Goal: Task Accomplishment & Management: Manage account settings

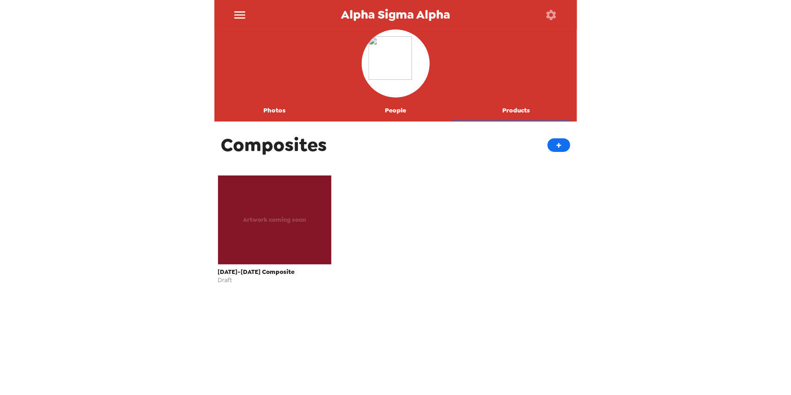
click at [237, 16] on icon "menu" at bounding box center [239, 15] width 15 height 15
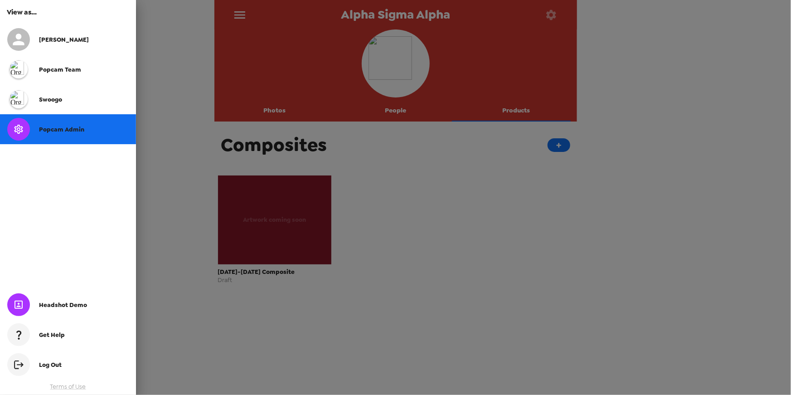
click at [68, 130] on span "Popcam Admin" at bounding box center [61, 130] width 45 height 8
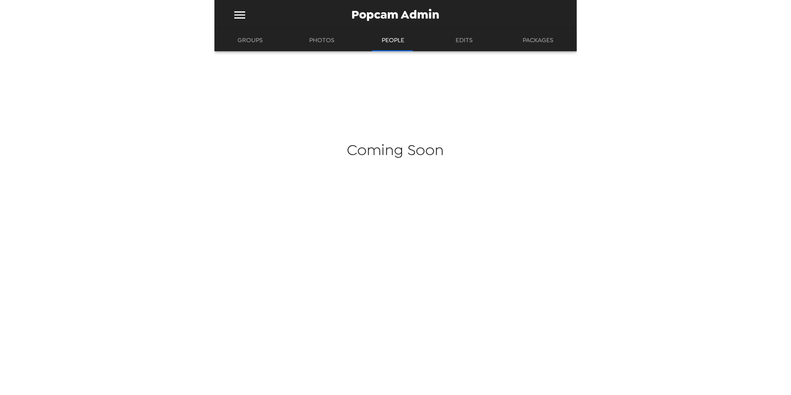
click at [123, 160] on div "Popcam Admin Groups Photos People Edits Packages Coming Soon" at bounding box center [395, 197] width 791 height 395
click at [251, 43] on button "Groups" at bounding box center [250, 40] width 42 height 22
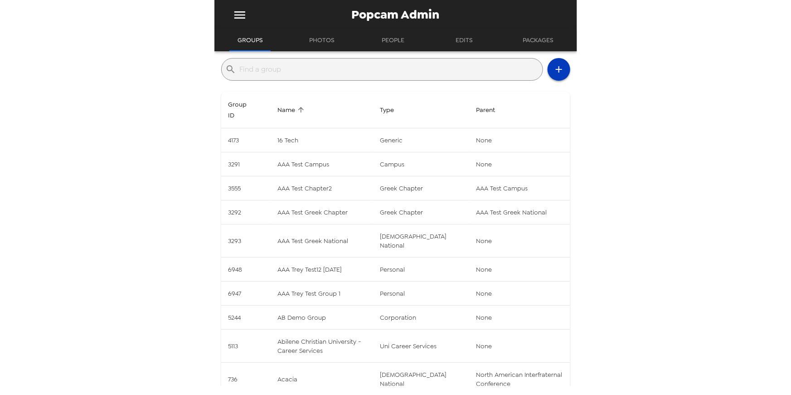
click at [553, 73] on icon "button" at bounding box center [558, 69] width 11 height 11
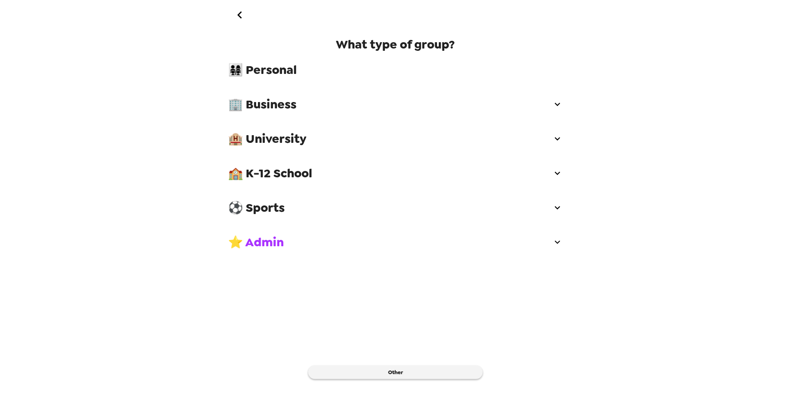
click at [271, 106] on span "🏢 Business" at bounding box center [390, 104] width 324 height 16
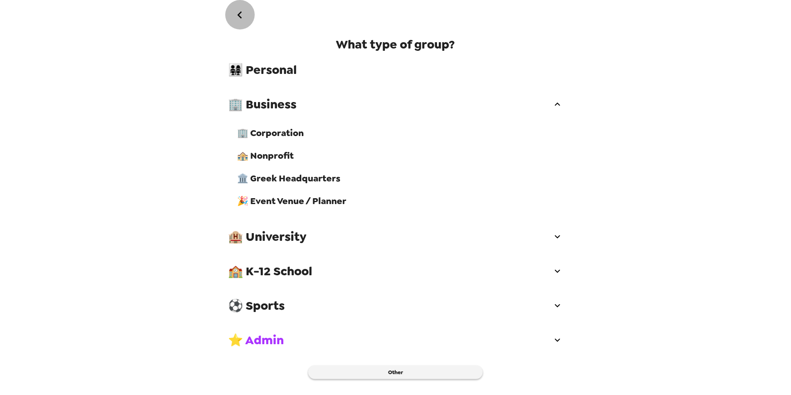
click at [242, 14] on icon "go back" at bounding box center [239, 15] width 15 height 15
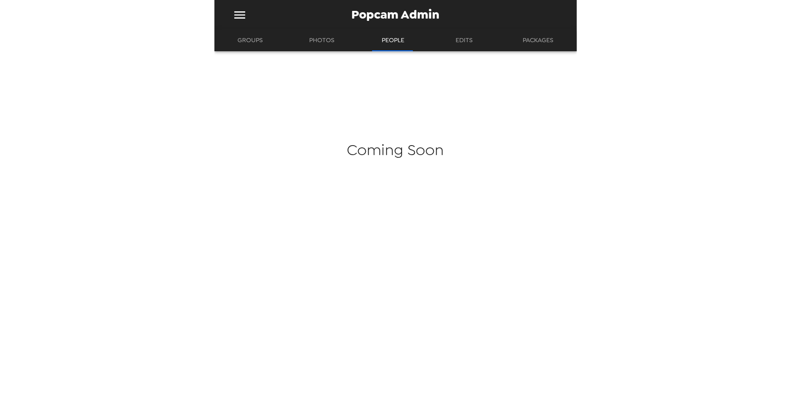
click at [252, 40] on button "Groups" at bounding box center [250, 40] width 42 height 22
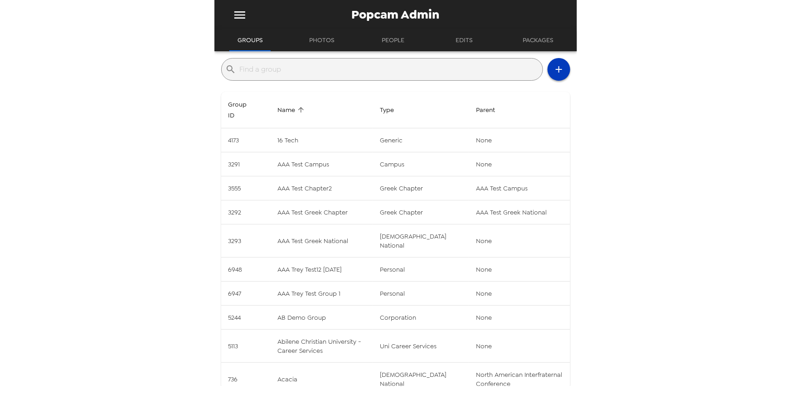
click at [556, 67] on icon "button" at bounding box center [558, 69] width 11 height 11
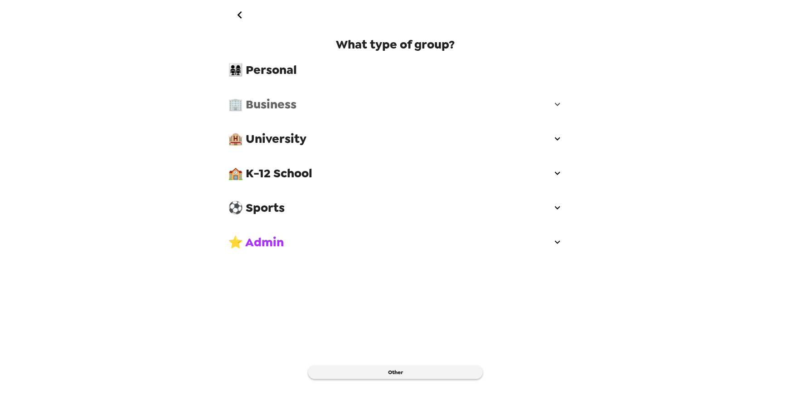
click at [257, 101] on span "🏢 Business" at bounding box center [390, 104] width 324 height 16
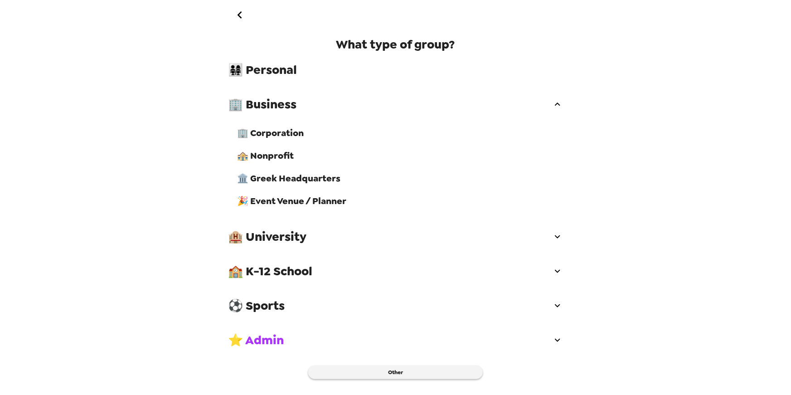
click at [263, 131] on span "🏢 Corporation" at bounding box center [399, 133] width 325 height 12
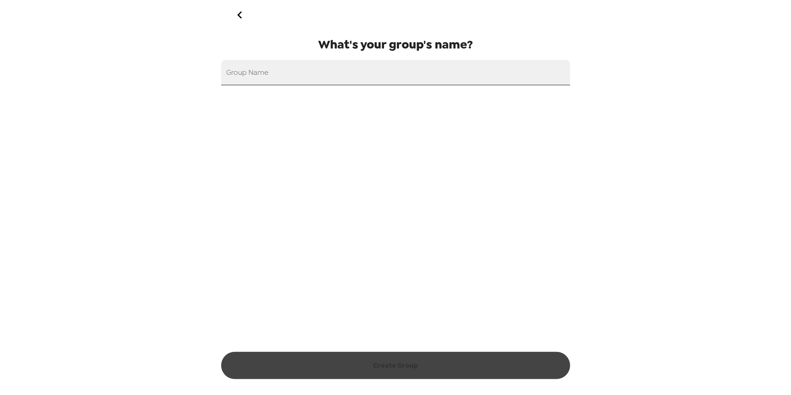
click at [283, 77] on input "Group Name" at bounding box center [395, 72] width 349 height 25
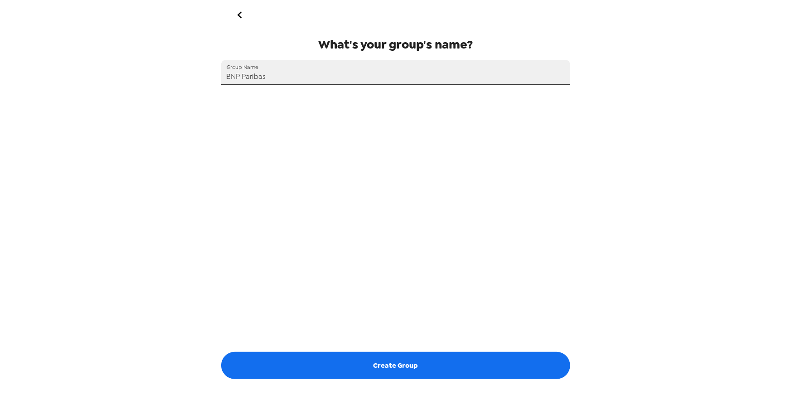
type input "BNP Paribas"
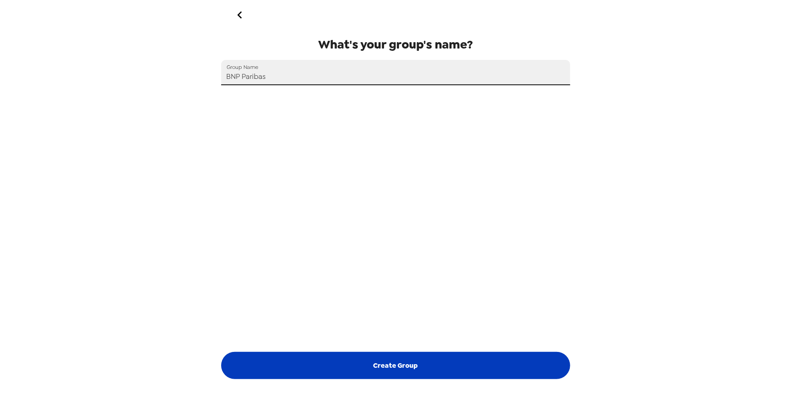
drag, startPoint x: 435, startPoint y: 368, endPoint x: 464, endPoint y: 363, distance: 29.4
click at [435, 368] on button "Create Group" at bounding box center [395, 365] width 349 height 27
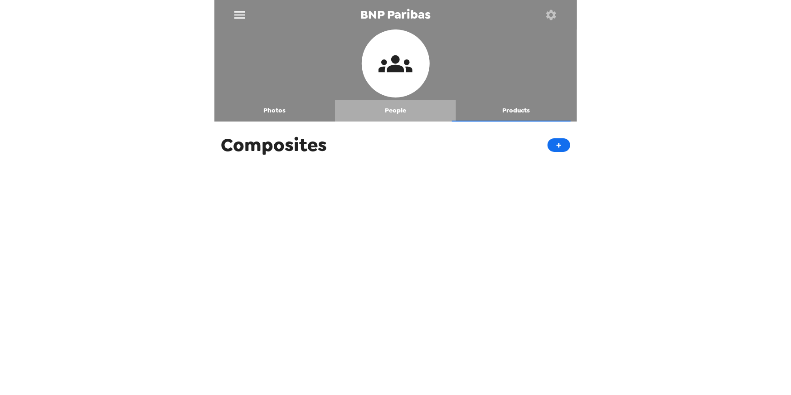
click at [399, 110] on button "People" at bounding box center [395, 111] width 121 height 22
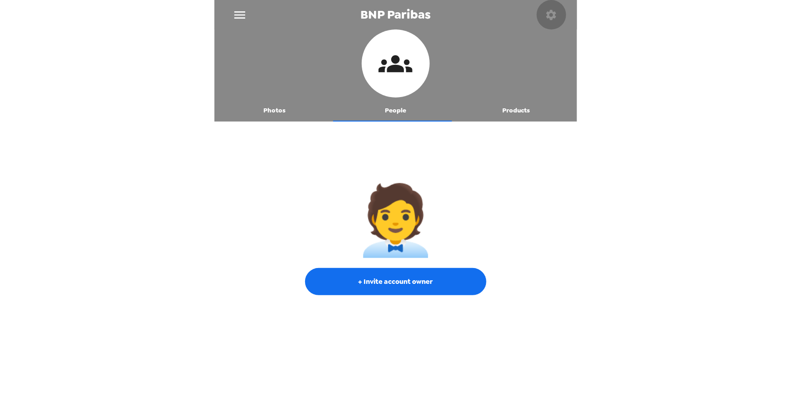
click at [552, 15] on icon "button" at bounding box center [551, 15] width 13 height 13
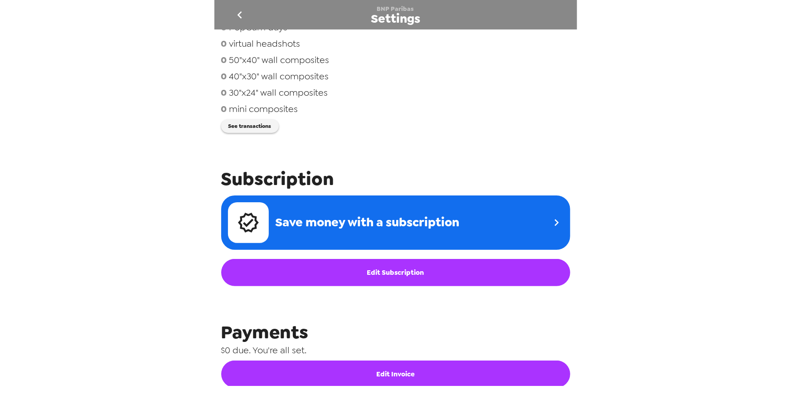
scroll to position [100, 0]
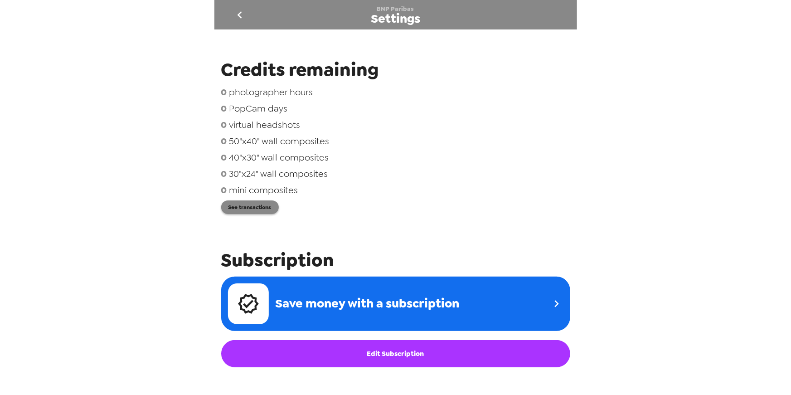
click at [267, 205] on button "See transactions" at bounding box center [250, 207] width 58 height 14
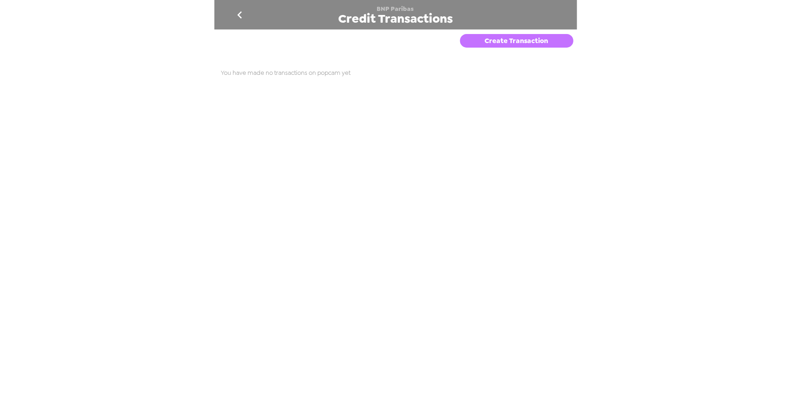
click at [480, 43] on button "Create Transaction" at bounding box center [516, 41] width 113 height 14
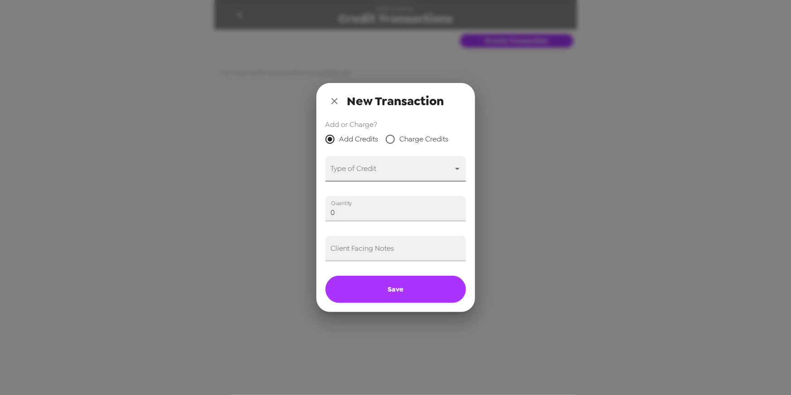
click at [391, 163] on body "BNP Paribas Credit Transactions Create Transaction You have made no transaction…" at bounding box center [395, 197] width 791 height 395
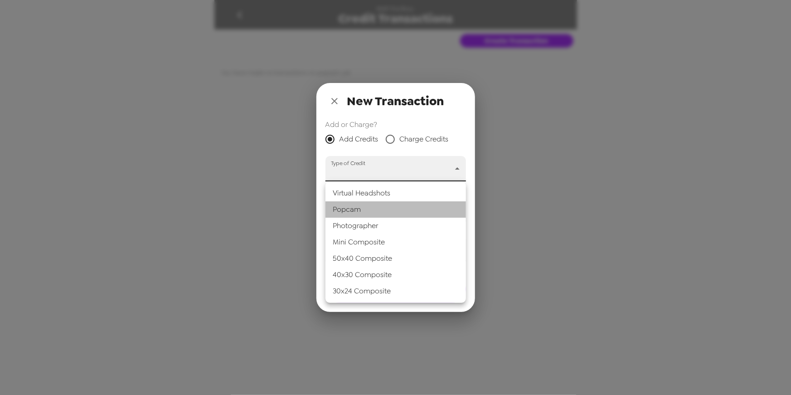
click at [374, 209] on li "Popcam" at bounding box center [395, 209] width 140 height 16
type input "popcam"
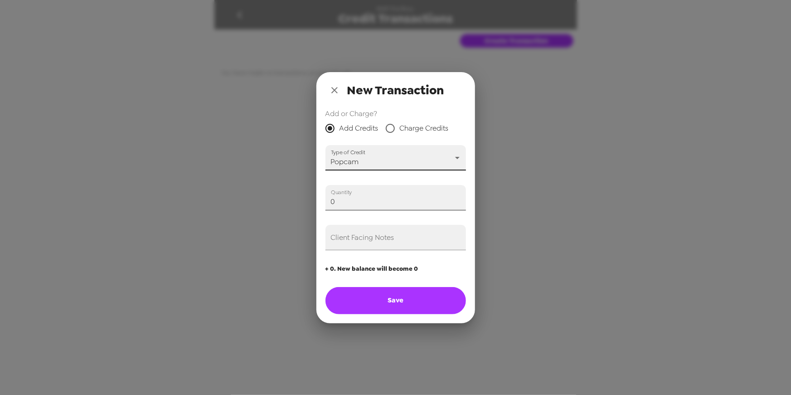
click at [367, 200] on input "0" at bounding box center [395, 197] width 140 height 25
click at [457, 199] on input "1" at bounding box center [395, 197] width 140 height 25
click at [411, 239] on input "Client Facing Notes" at bounding box center [395, 237] width 140 height 25
click at [402, 294] on button "Save" at bounding box center [395, 300] width 140 height 27
type input "0"
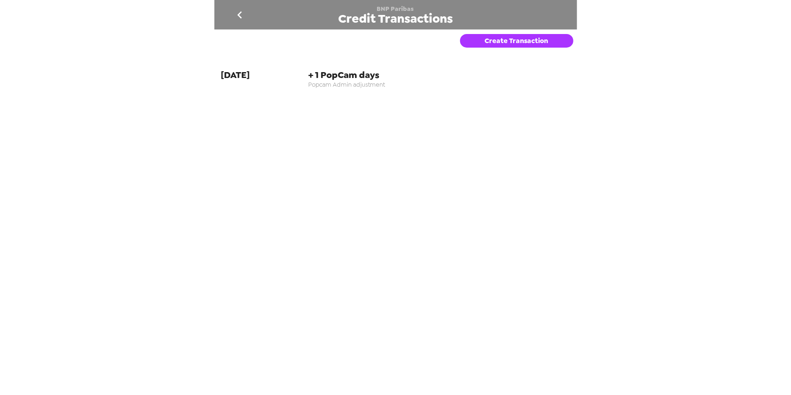
click at [241, 12] on icon "go back" at bounding box center [239, 14] width 5 height 7
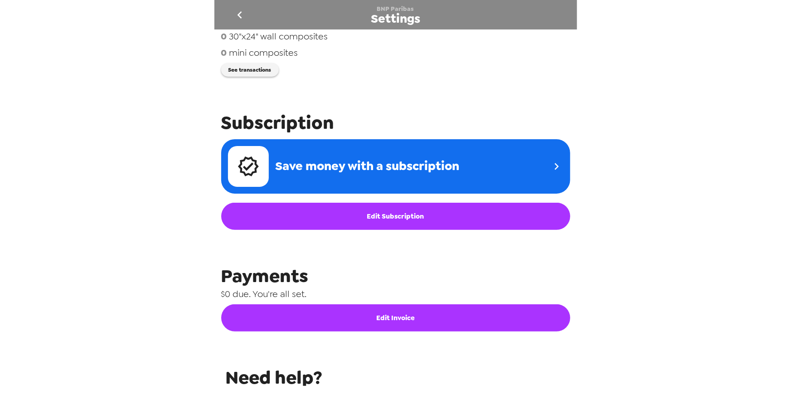
scroll to position [286, 0]
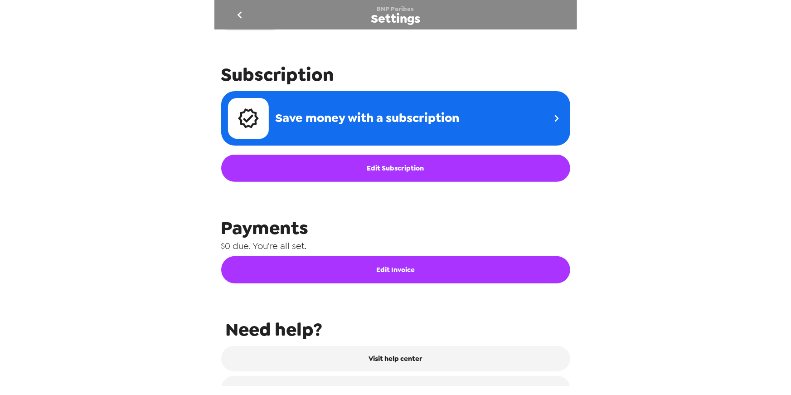
click at [383, 271] on button "Edit Invoice" at bounding box center [395, 269] width 349 height 27
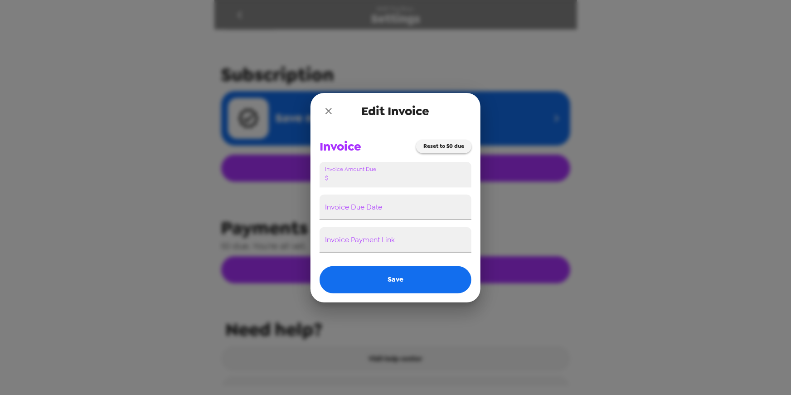
click at [331, 108] on icon "close" at bounding box center [328, 111] width 11 height 11
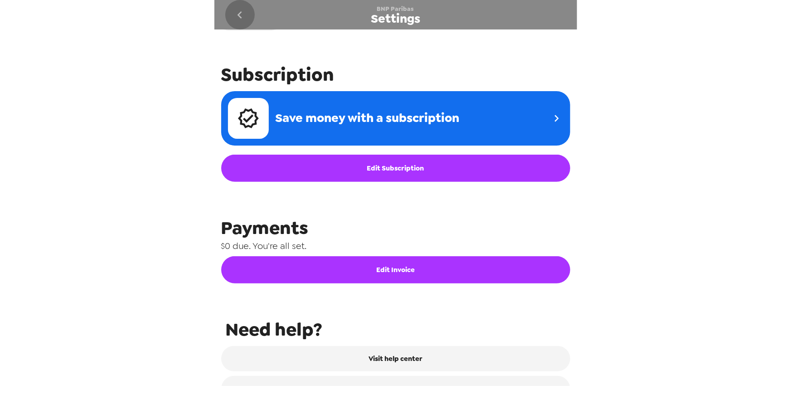
click at [247, 14] on button "go back" at bounding box center [239, 14] width 29 height 29
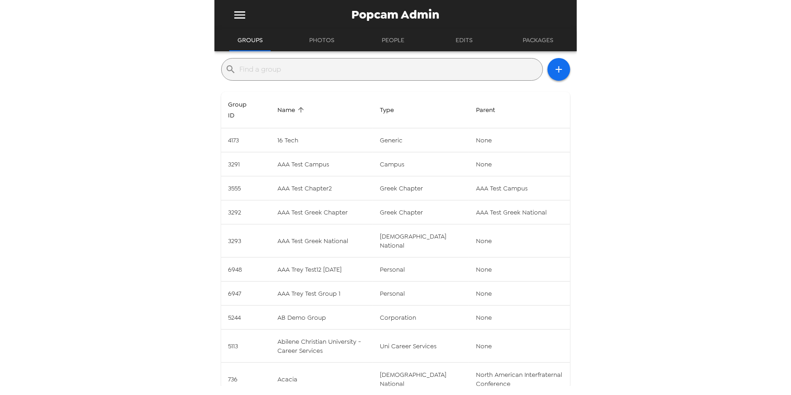
click at [266, 73] on input "text" at bounding box center [389, 69] width 299 height 15
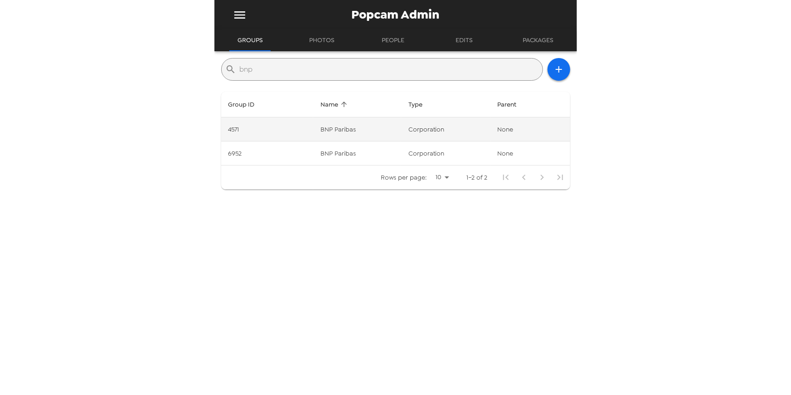
type input "bnp"
click at [282, 133] on td "4571" at bounding box center [267, 129] width 92 height 24
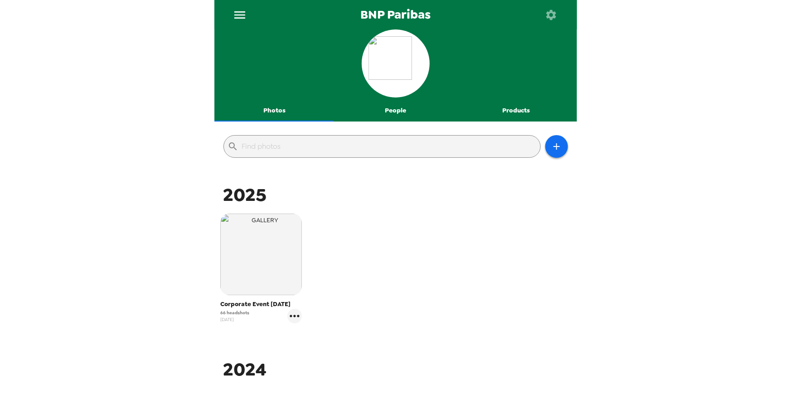
click at [274, 302] on span "Corporate Event 7/23/25" at bounding box center [261, 304] width 82 height 9
drag, startPoint x: 274, startPoint y: 302, endPoint x: 291, endPoint y: 299, distance: 17.6
click at [275, 303] on span "Corporate Event 7/23/25" at bounding box center [261, 304] width 82 height 9
click at [141, 38] on div "BNP Paribas Photos People Products ​ 2025 Corporate Event 7/23/25 66 headshots …" at bounding box center [395, 197] width 791 height 395
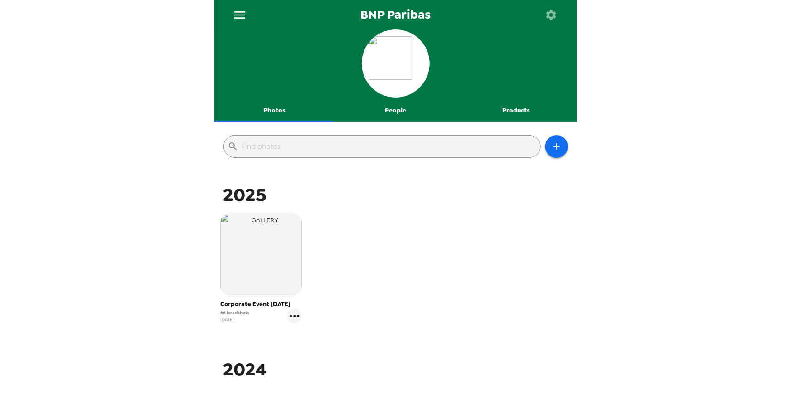
drag, startPoint x: 134, startPoint y: 36, endPoint x: 150, endPoint y: 38, distance: 16.4
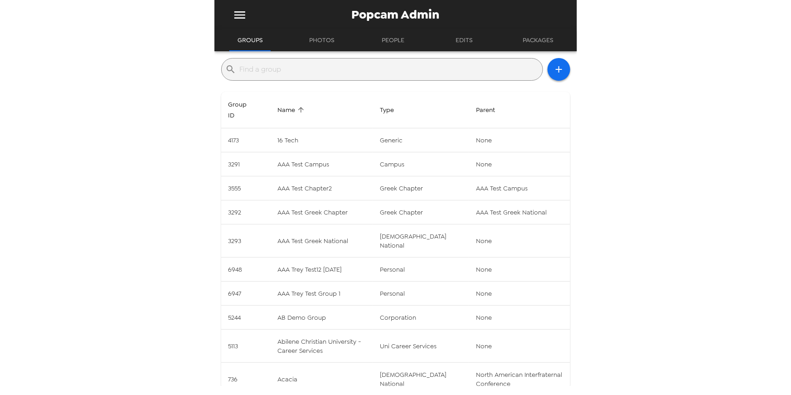
drag, startPoint x: 213, startPoint y: 43, endPoint x: 206, endPoint y: 41, distance: 7.2
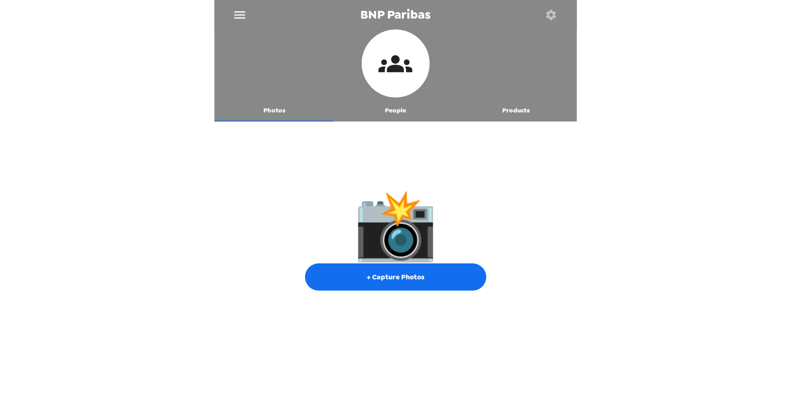
click at [239, 15] on icon "menu" at bounding box center [239, 14] width 11 height 7
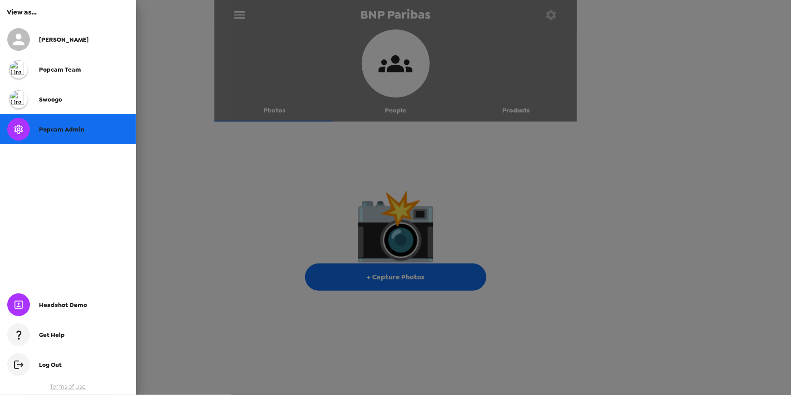
click at [221, 27] on div at bounding box center [395, 197] width 791 height 395
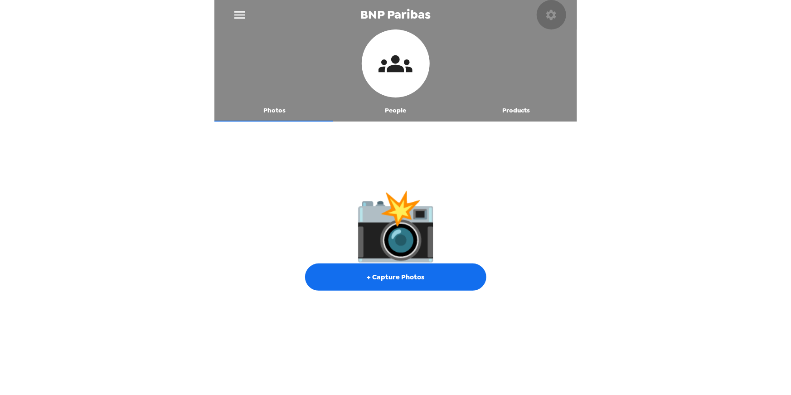
click at [548, 16] on icon "button" at bounding box center [551, 15] width 10 height 10
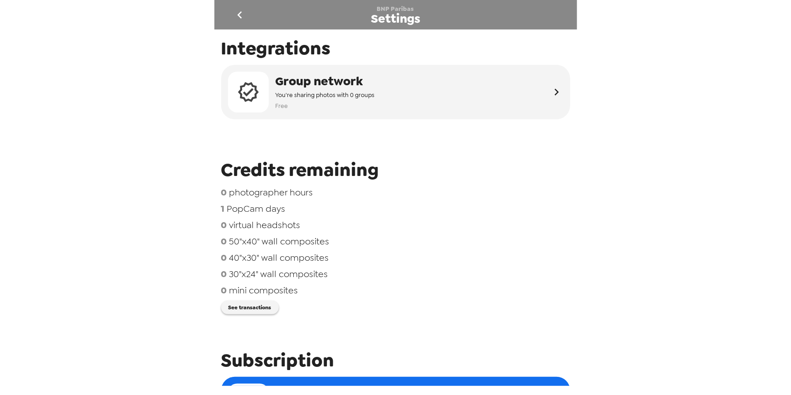
scroll to position [372, 0]
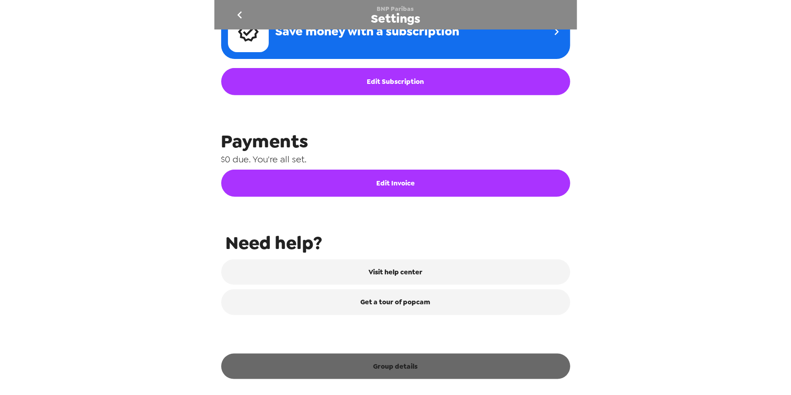
click at [400, 374] on button "Group details" at bounding box center [395, 365] width 349 height 25
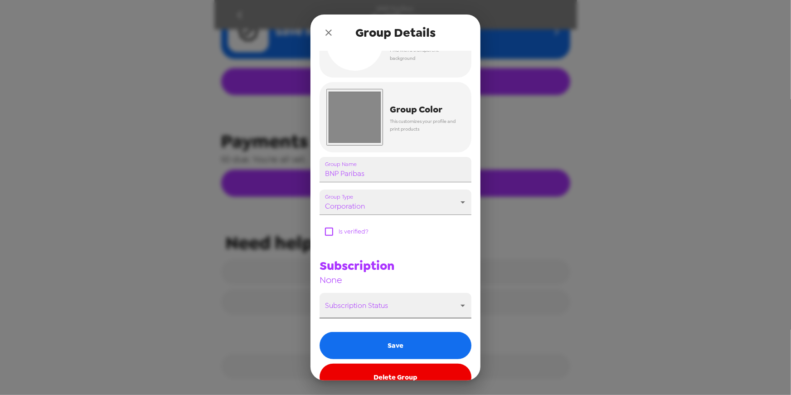
scroll to position [63, 0]
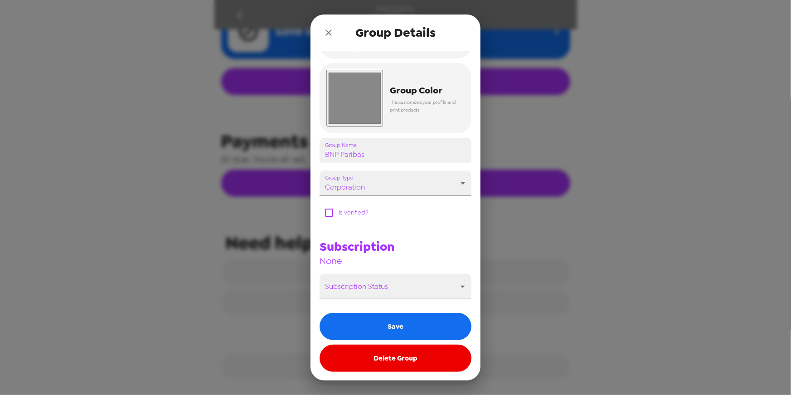
click at [385, 360] on button "Delete Group" at bounding box center [396, 357] width 152 height 27
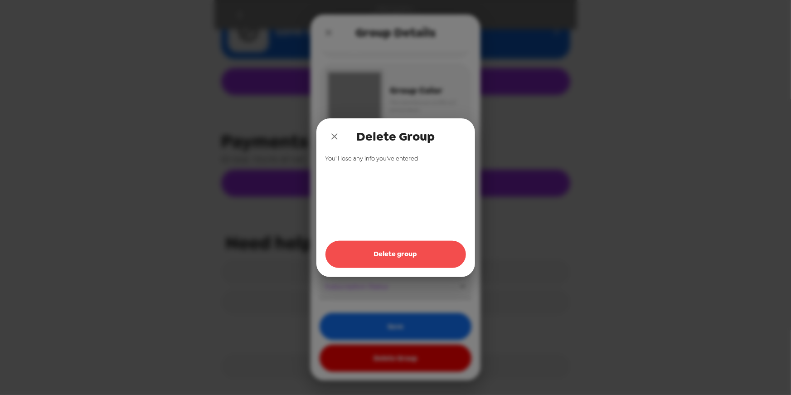
click at [414, 254] on button "Delete group" at bounding box center [395, 254] width 140 height 27
click at [414, 255] on button "Delete group" at bounding box center [395, 254] width 140 height 27
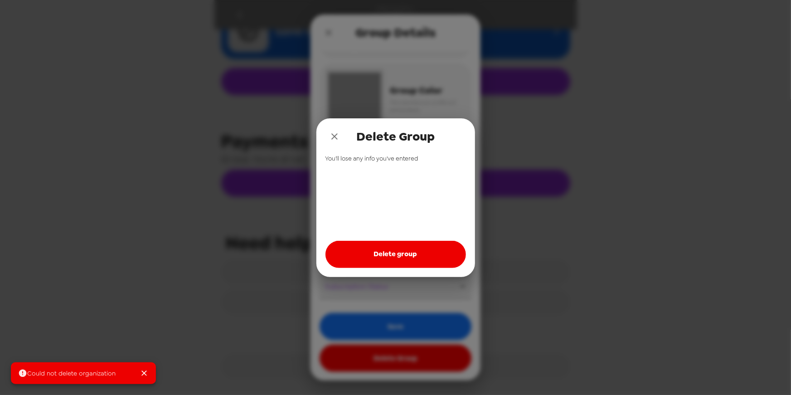
click at [334, 135] on icon "close" at bounding box center [334, 136] width 11 height 11
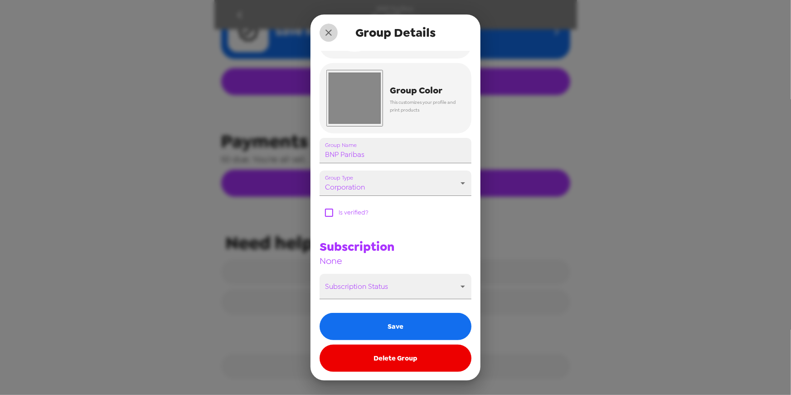
click at [328, 29] on icon "close" at bounding box center [328, 32] width 11 height 11
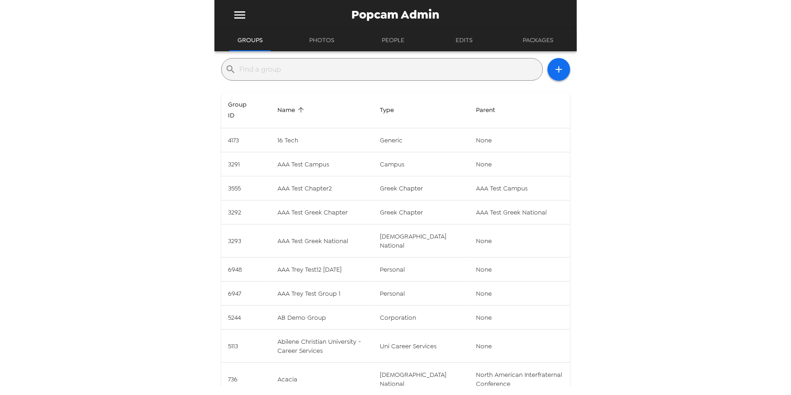
click at [316, 71] on input "text" at bounding box center [389, 69] width 299 height 15
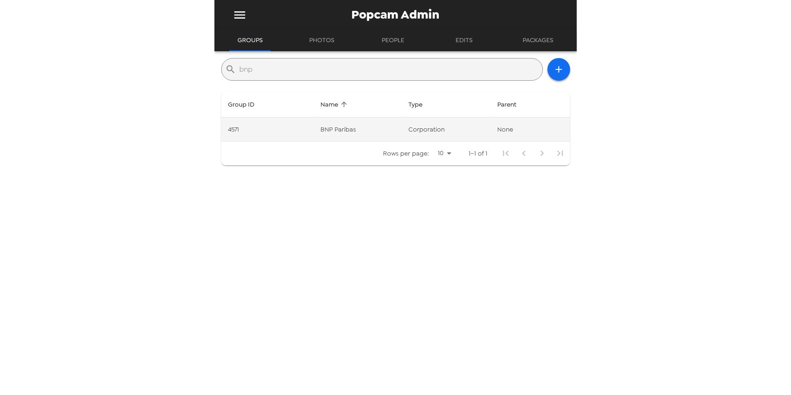
type input "bnp"
click at [404, 130] on td "corporation" at bounding box center [445, 129] width 89 height 24
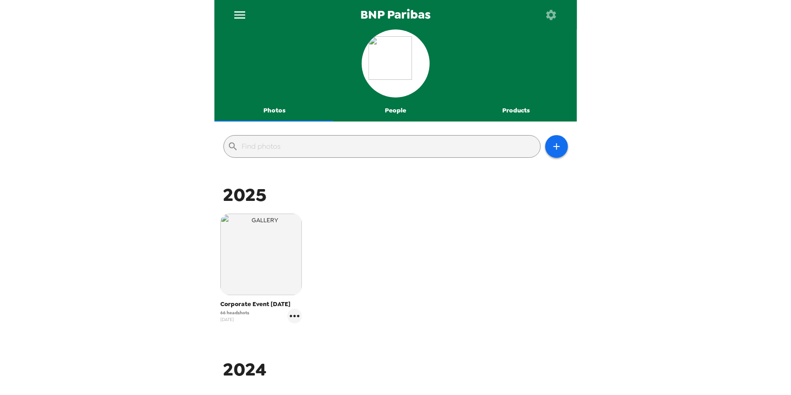
click at [186, 189] on div "BNP Paribas Photos People Products ​ 2025 Corporate Event 7/23/25 66 headshots …" at bounding box center [395, 197] width 791 height 395
click at [391, 107] on button "People" at bounding box center [395, 111] width 121 height 22
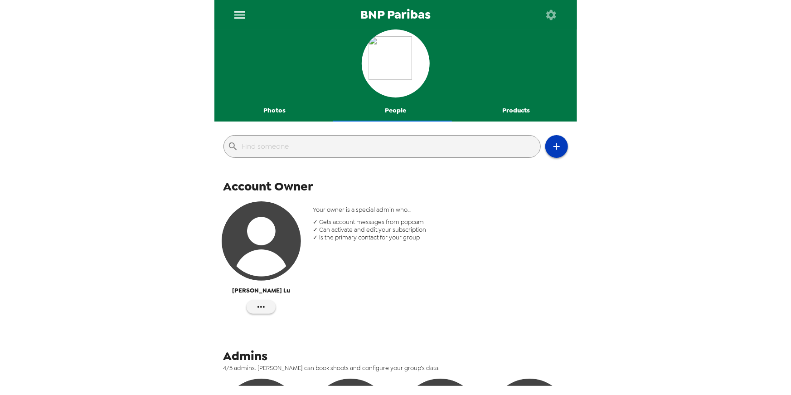
click at [556, 144] on button "button" at bounding box center [556, 146] width 23 height 23
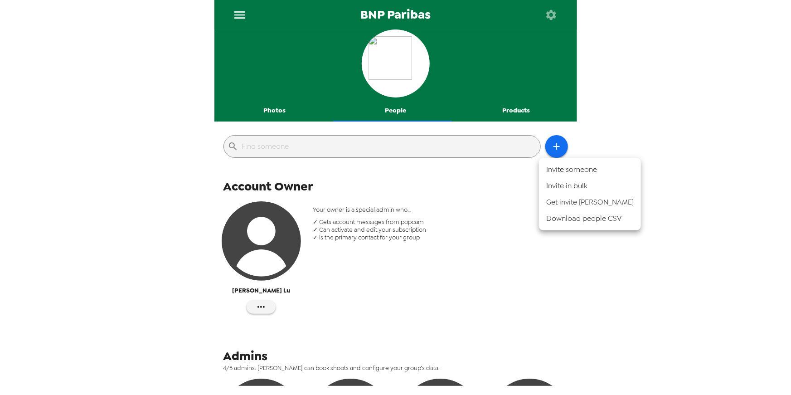
click at [394, 273] on div at bounding box center [395, 197] width 791 height 395
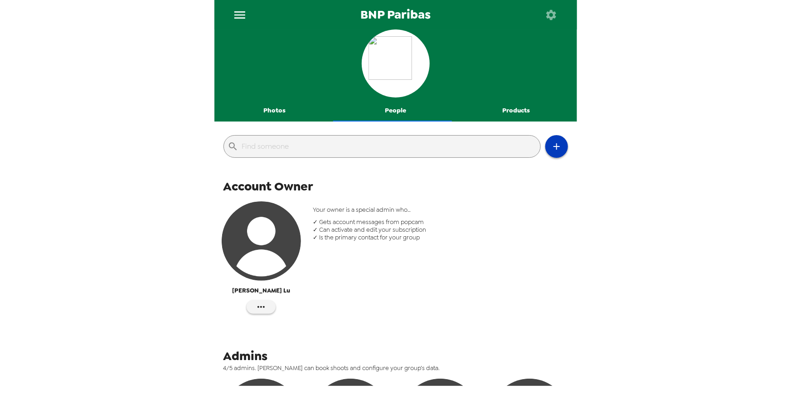
click at [553, 147] on icon "button" at bounding box center [556, 146] width 6 height 6
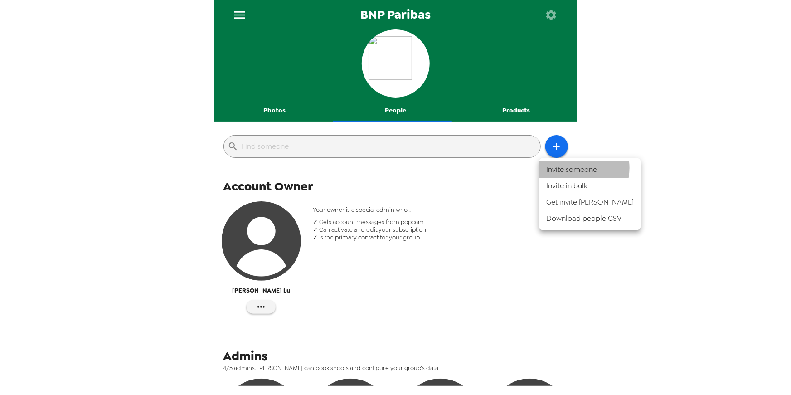
click at [569, 168] on li "Invite someone" at bounding box center [590, 169] width 102 height 16
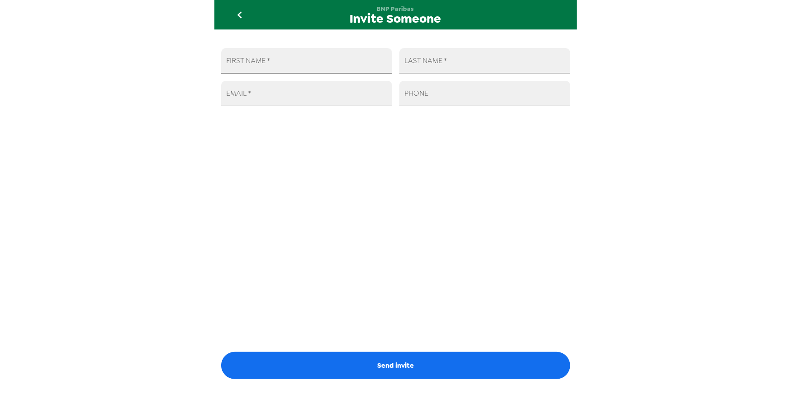
click at [316, 62] on input "FIRST NAME   *" at bounding box center [306, 60] width 171 height 25
click at [292, 97] on input "EMAIL   *" at bounding box center [306, 93] width 171 height 25
paste input "Mackenzie.thompson@us.bnpparibas.com"
type input "Mackenzie.thompson@us.bnpparibas.com"
click at [289, 63] on input "FIRST NAME   *" at bounding box center [306, 60] width 171 height 25
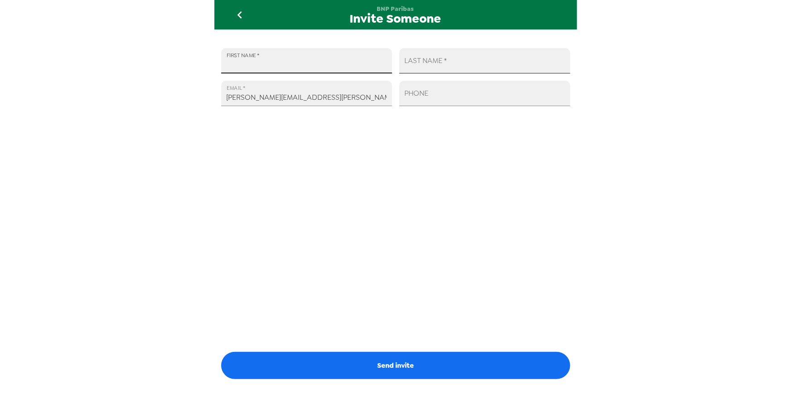
paste input "Mackenzie"
type input "Mackenzie"
click at [509, 61] on input "LAST NAME   *" at bounding box center [484, 60] width 171 height 25
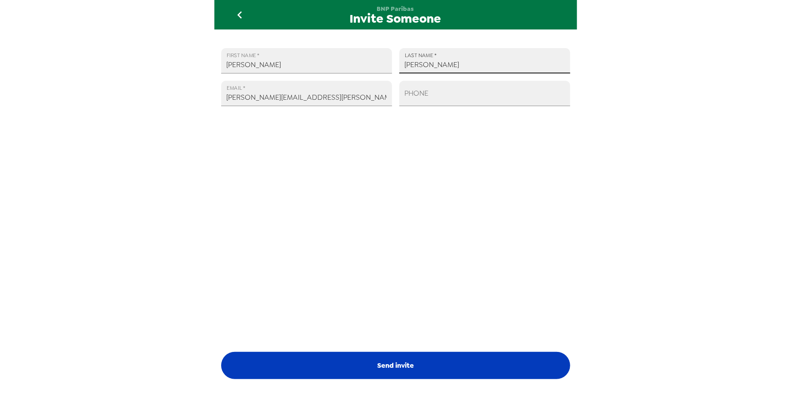
type input "Thompson"
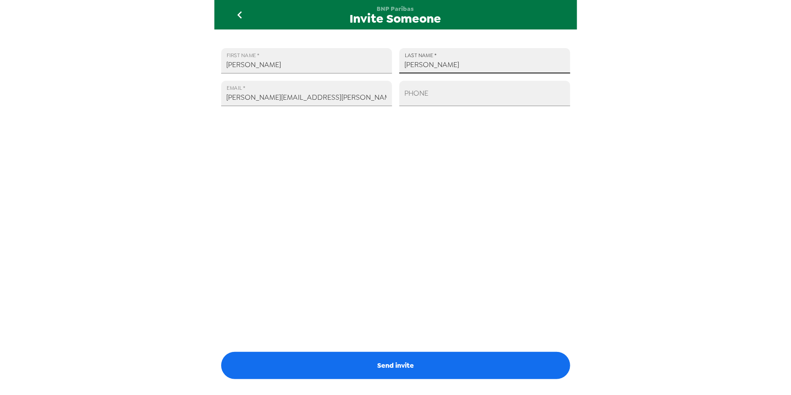
drag, startPoint x: 441, startPoint y: 361, endPoint x: 459, endPoint y: 353, distance: 19.5
click at [442, 361] on button "Send invite" at bounding box center [395, 365] width 349 height 27
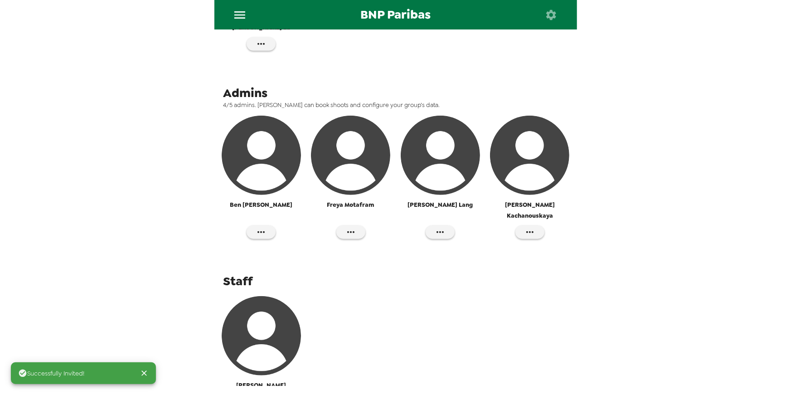
scroll to position [314, 0]
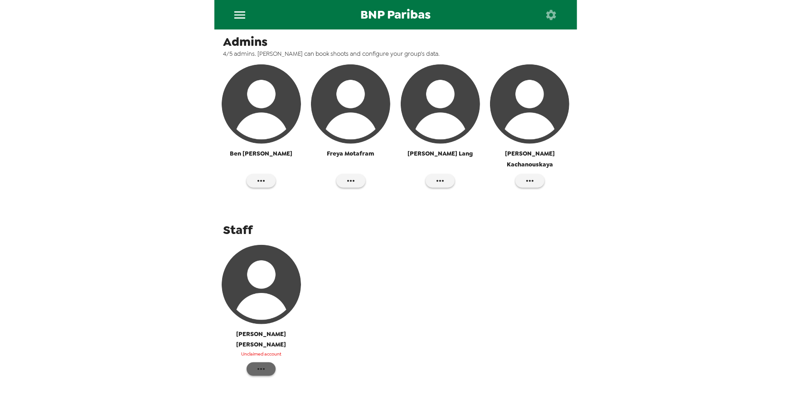
click at [267, 362] on button "button" at bounding box center [261, 369] width 29 height 14
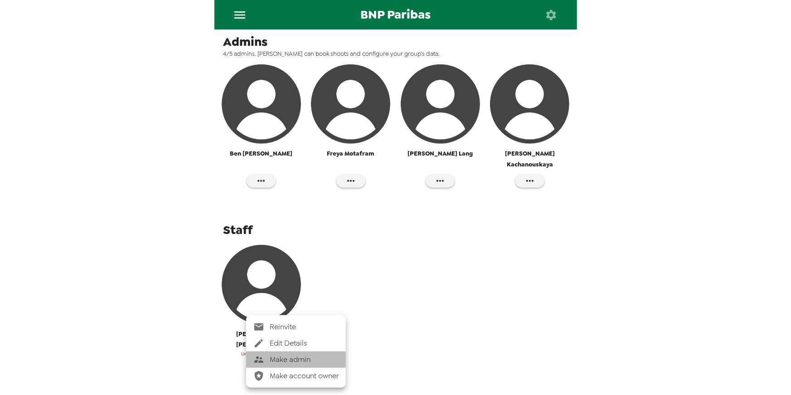
click at [310, 360] on span "Make admin" at bounding box center [304, 359] width 69 height 11
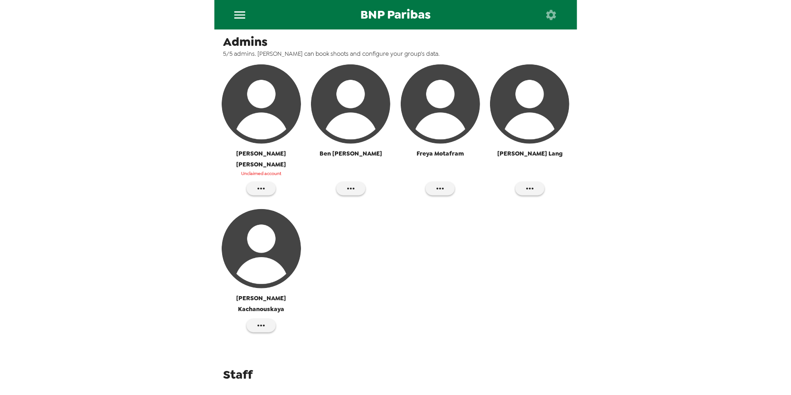
click at [455, 214] on div "Mackenzie Thompson Unclaimed account Ben Cohen Freya Motafram Meaghan Lang Kris…" at bounding box center [396, 202] width 358 height 281
click at [239, 8] on icon "menu" at bounding box center [239, 15] width 15 height 15
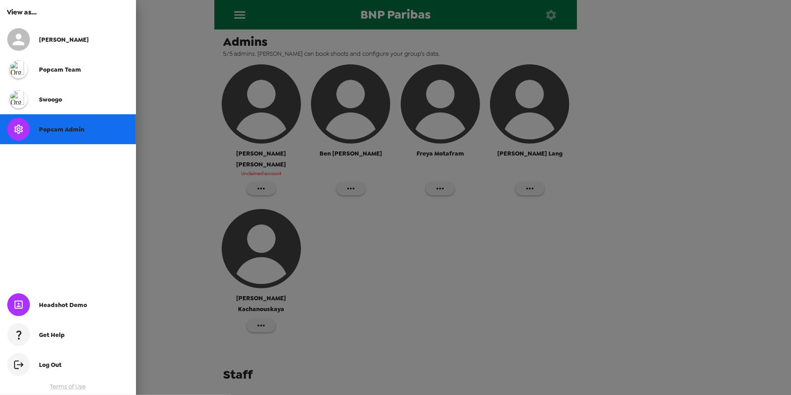
click at [184, 145] on div at bounding box center [395, 197] width 791 height 395
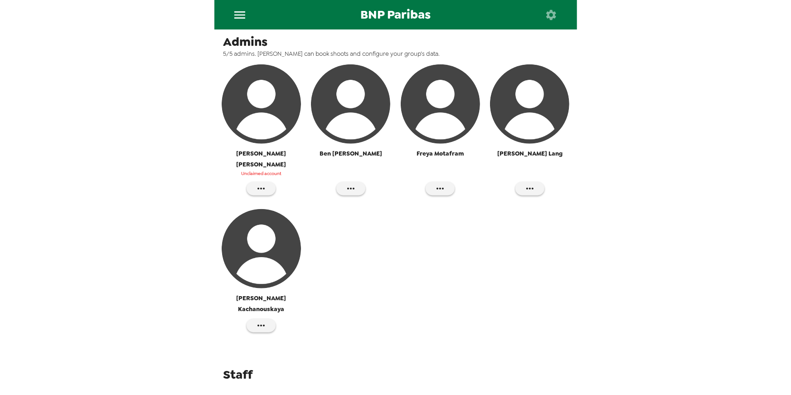
drag, startPoint x: 223, startPoint y: 124, endPoint x: 193, endPoint y: 118, distance: 30.5
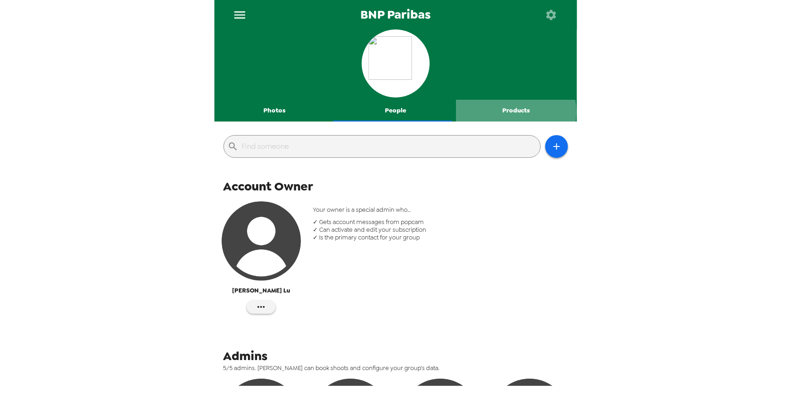
click at [509, 111] on button "Products" at bounding box center [516, 111] width 121 height 22
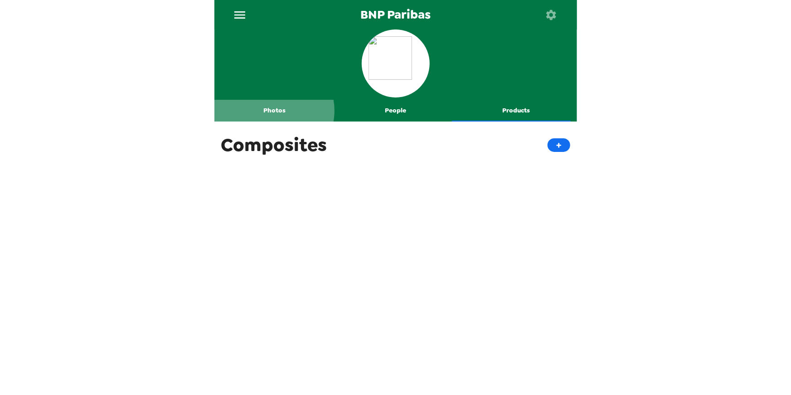
click at [273, 111] on button "Photos" at bounding box center [274, 111] width 121 height 22
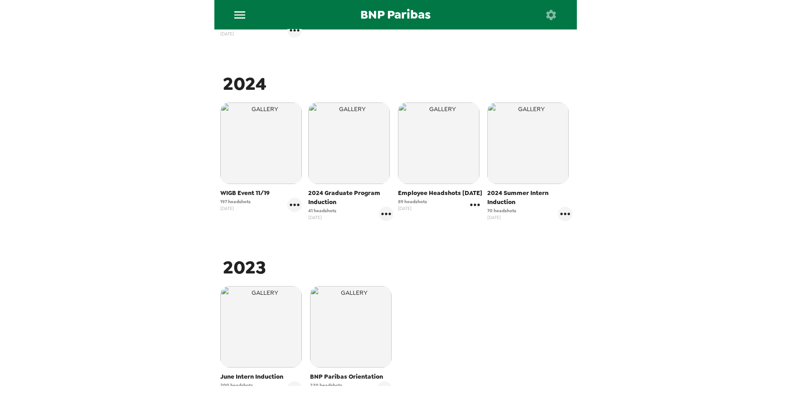
scroll to position [192, 0]
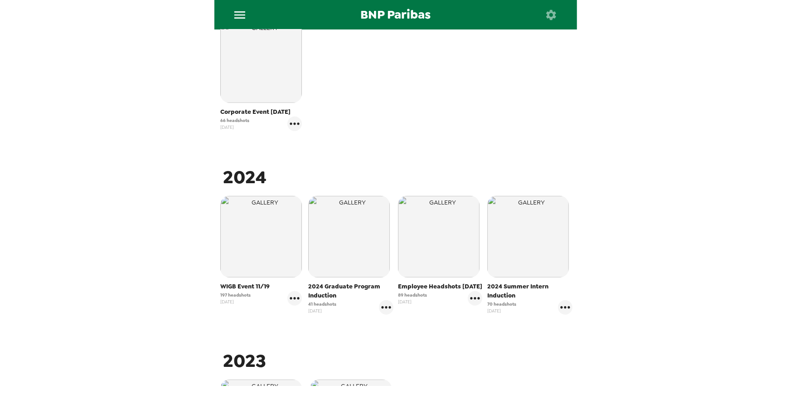
click at [141, 141] on div "BNP Paribas Photos People Products ​ 2025 Corporate Event 7/23/25 66 headshots …" at bounding box center [395, 197] width 791 height 395
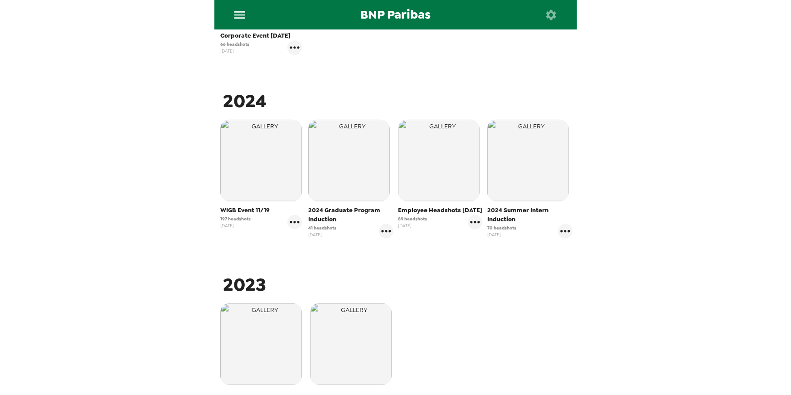
scroll to position [349, 0]
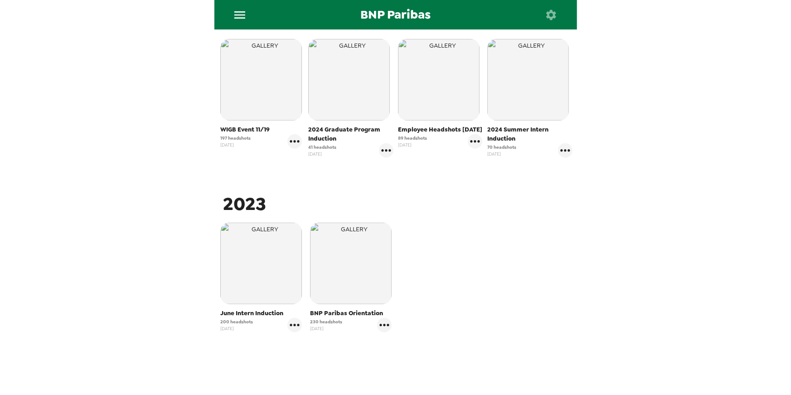
click at [510, 305] on div "June Intern Induction 200 headshots 6/28/23 BNP Paribas Orientation 230 headsho…" at bounding box center [396, 284] width 358 height 128
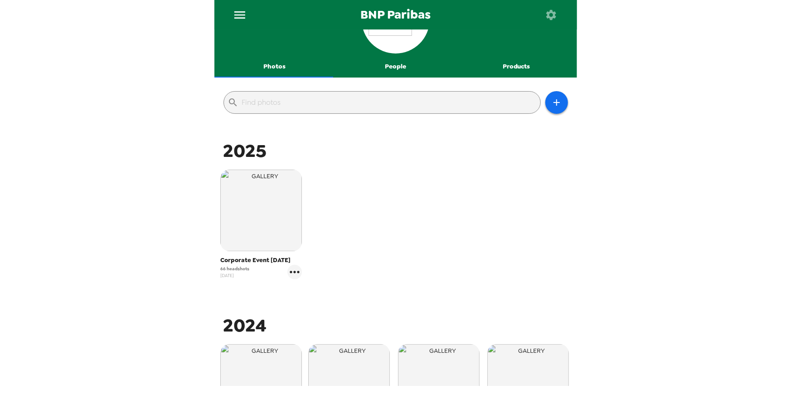
scroll to position [0, 0]
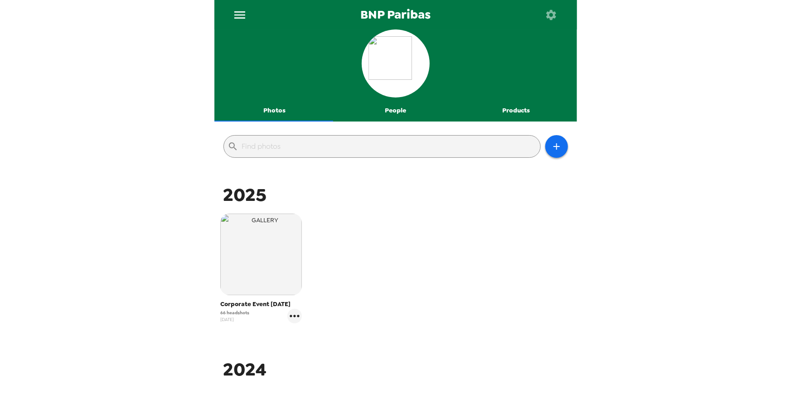
click at [728, 91] on div "BNP Paribas Photos People Products ​ 2025 Corporate Event 7/23/25 66 headshots …" at bounding box center [395, 197] width 791 height 395
